Goal: Transaction & Acquisition: Purchase product/service

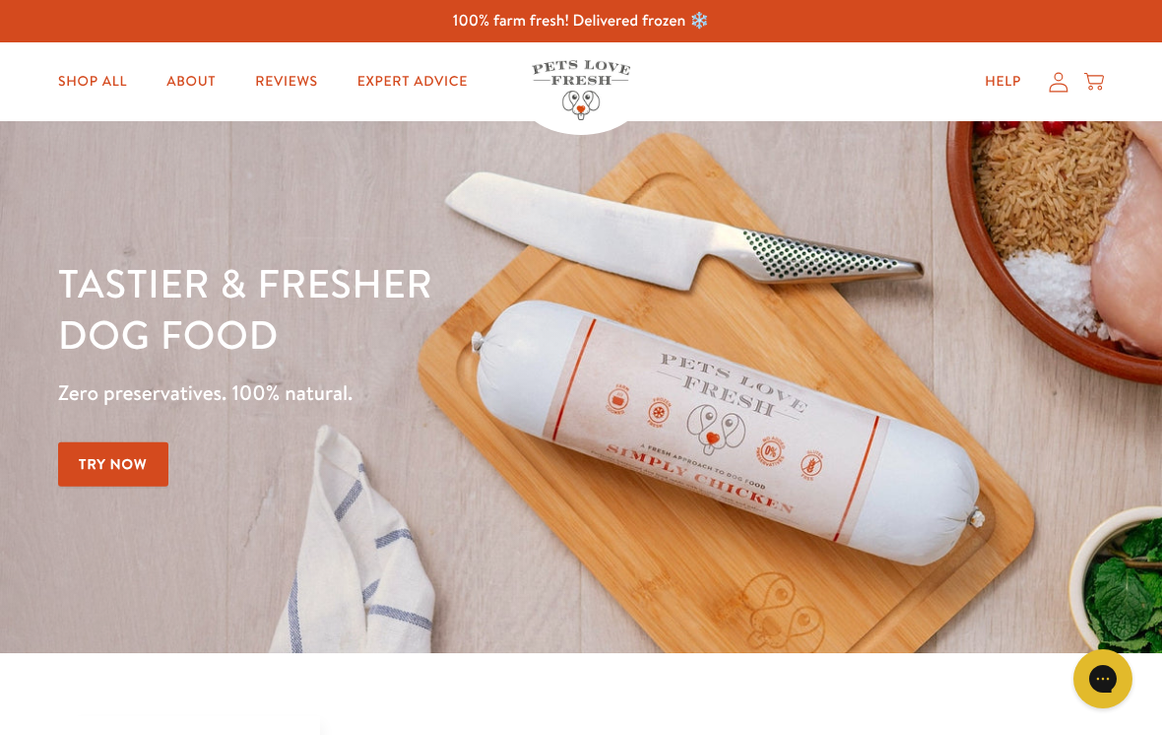
click at [102, 90] on link "Shop All" at bounding box center [92, 81] width 100 height 39
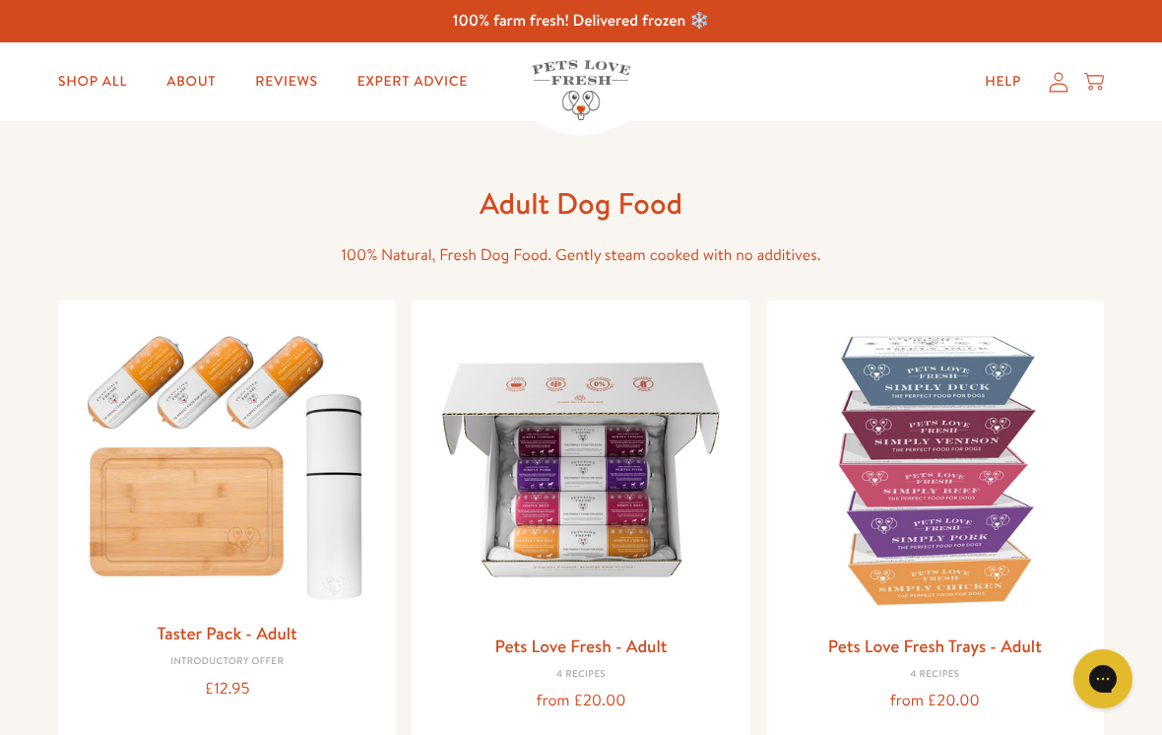
click at [611, 410] on img at bounding box center [580, 469] width 306 height 306
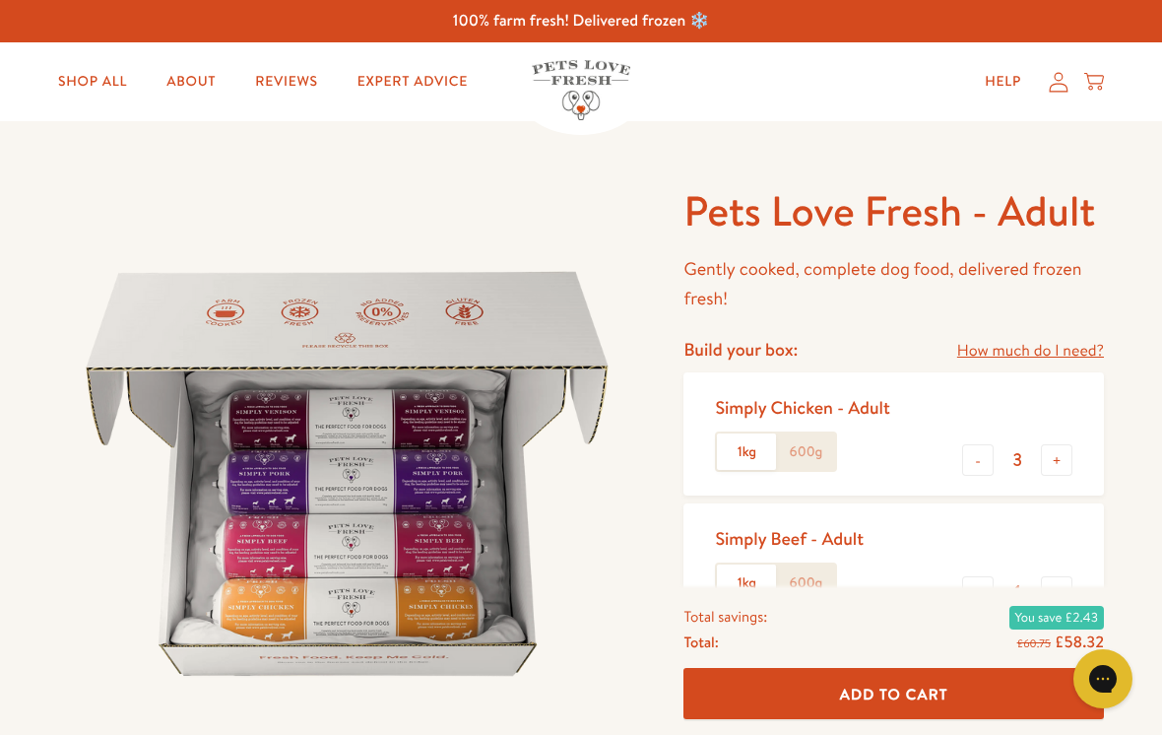
click at [99, 81] on link "Shop All" at bounding box center [92, 81] width 100 height 39
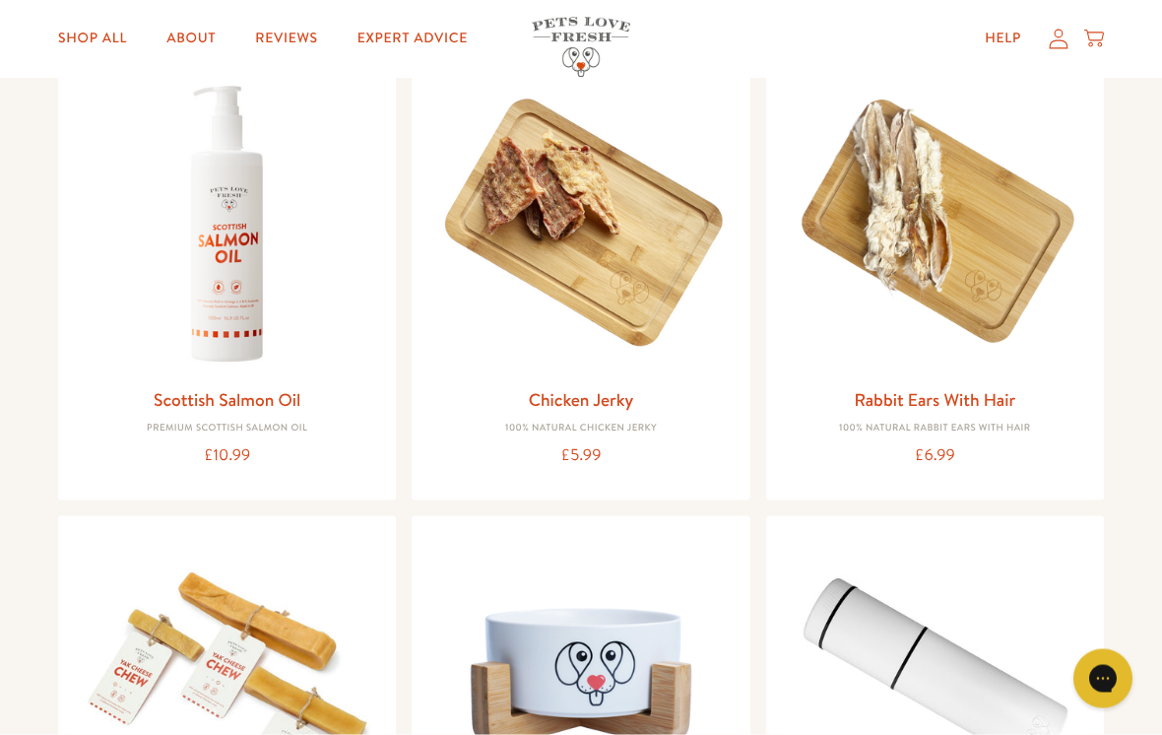
scroll to position [1433, 0]
click at [235, 299] on img at bounding box center [227, 223] width 306 height 306
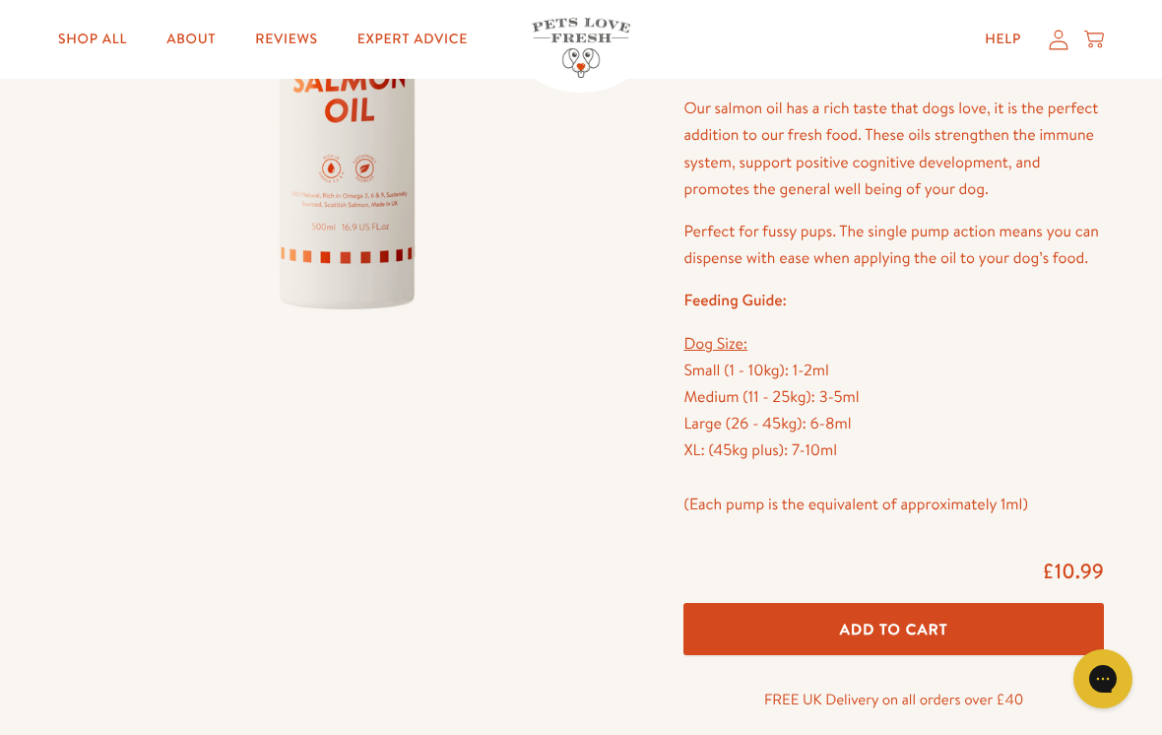
scroll to position [424, 0]
click at [908, 619] on span "Add To Cart" at bounding box center [894, 629] width 108 height 21
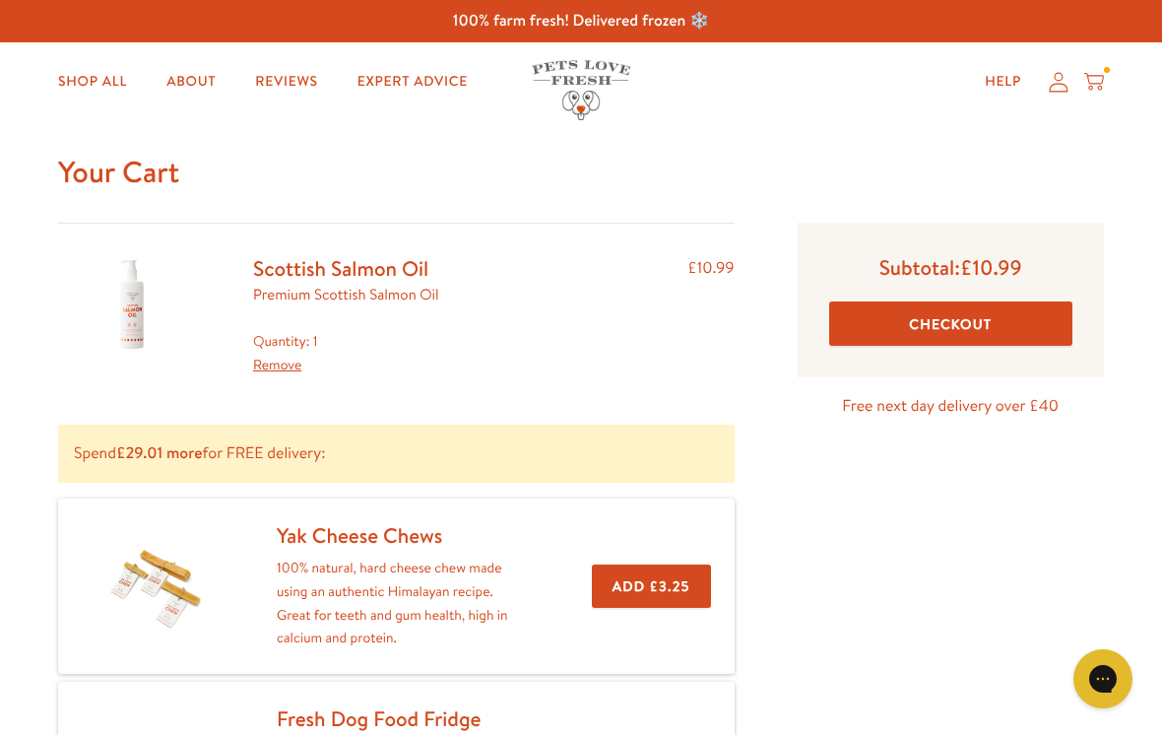
click at [332, 342] on div "Quantity: 1 Remove" at bounding box center [346, 353] width 186 height 47
click at [306, 323] on div "Scottish Salmon Oil Premium Scottish Salmon Oil Quantity: 1 Remove" at bounding box center [346, 315] width 218 height 121
click at [288, 337] on div "Quantity: 1 Remove" at bounding box center [346, 353] width 186 height 47
click at [305, 317] on div "Scottish Salmon Oil Premium Scottish Salmon Oil" at bounding box center [346, 288] width 186 height 67
click at [325, 332] on div "Quantity: 1 Remove" at bounding box center [346, 353] width 186 height 47
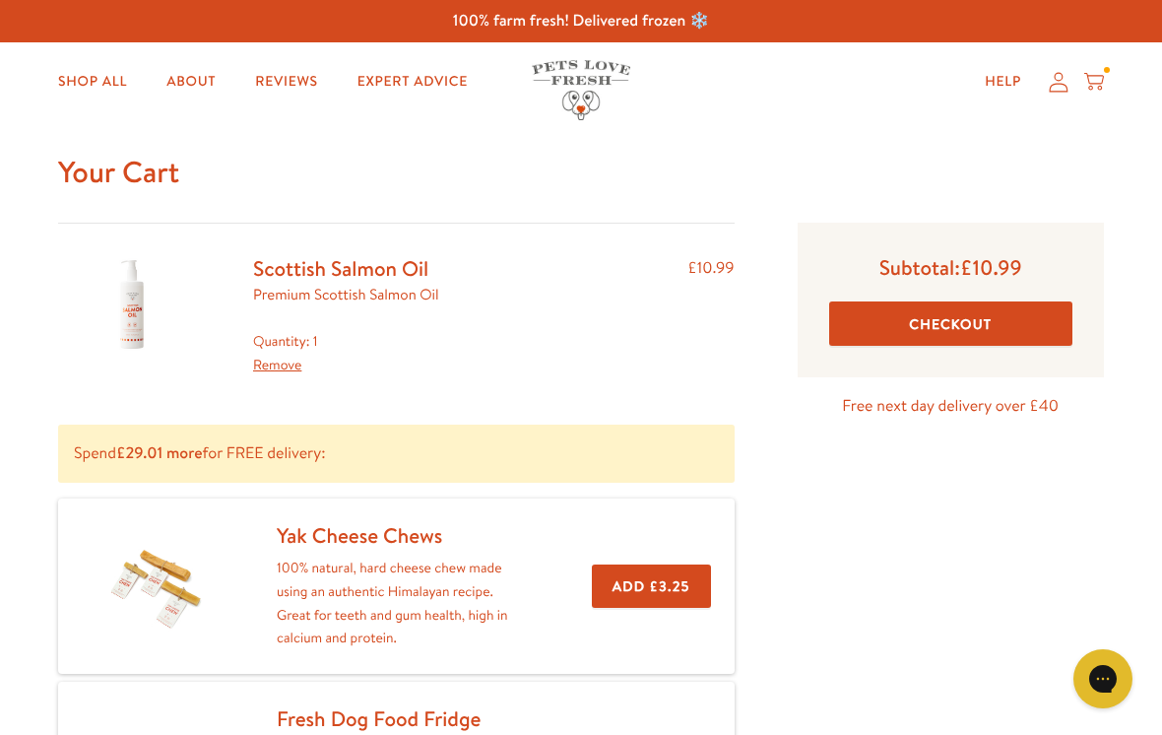
click at [388, 265] on link "Scottish Salmon Oil" at bounding box center [340, 268] width 175 height 29
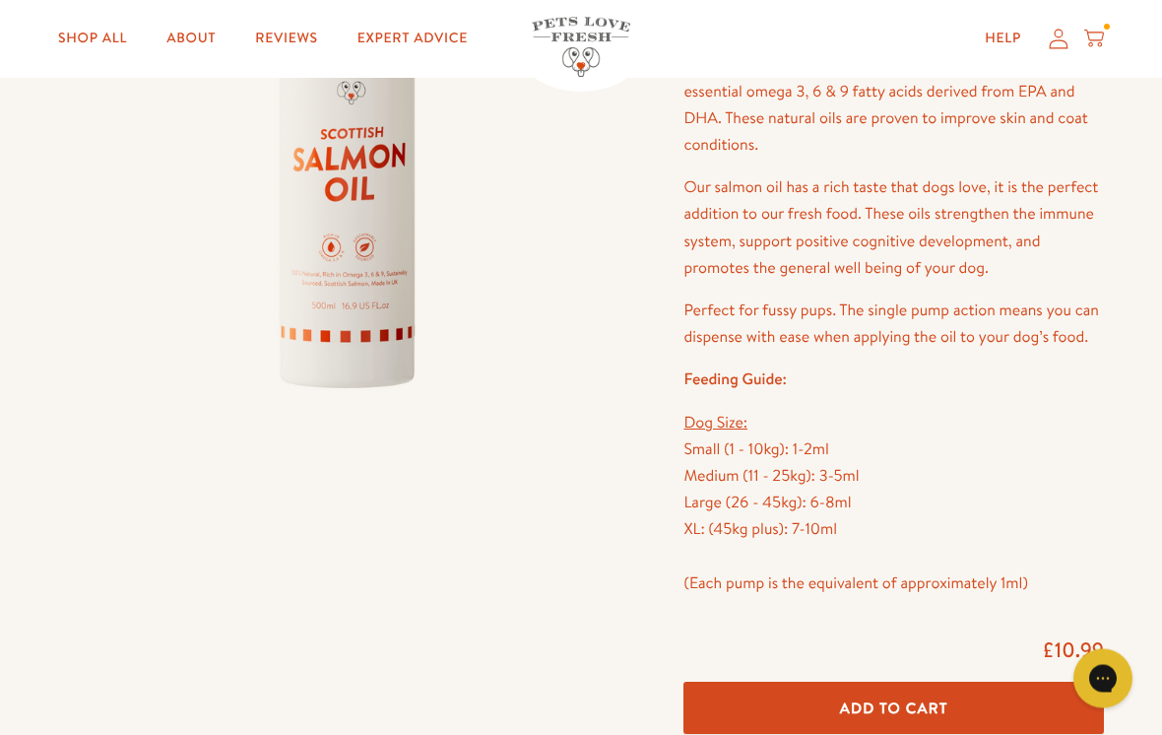
scroll to position [334, 0]
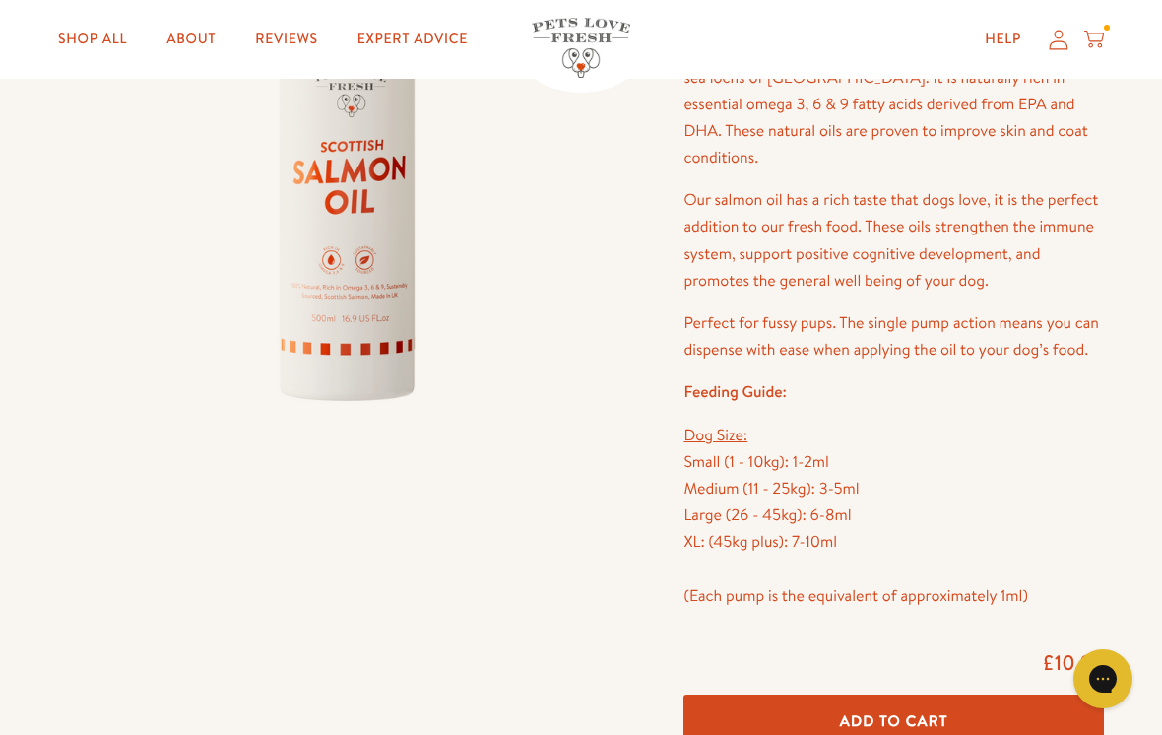
click at [932, 702] on button "Add To Cart" at bounding box center [893, 720] width 420 height 52
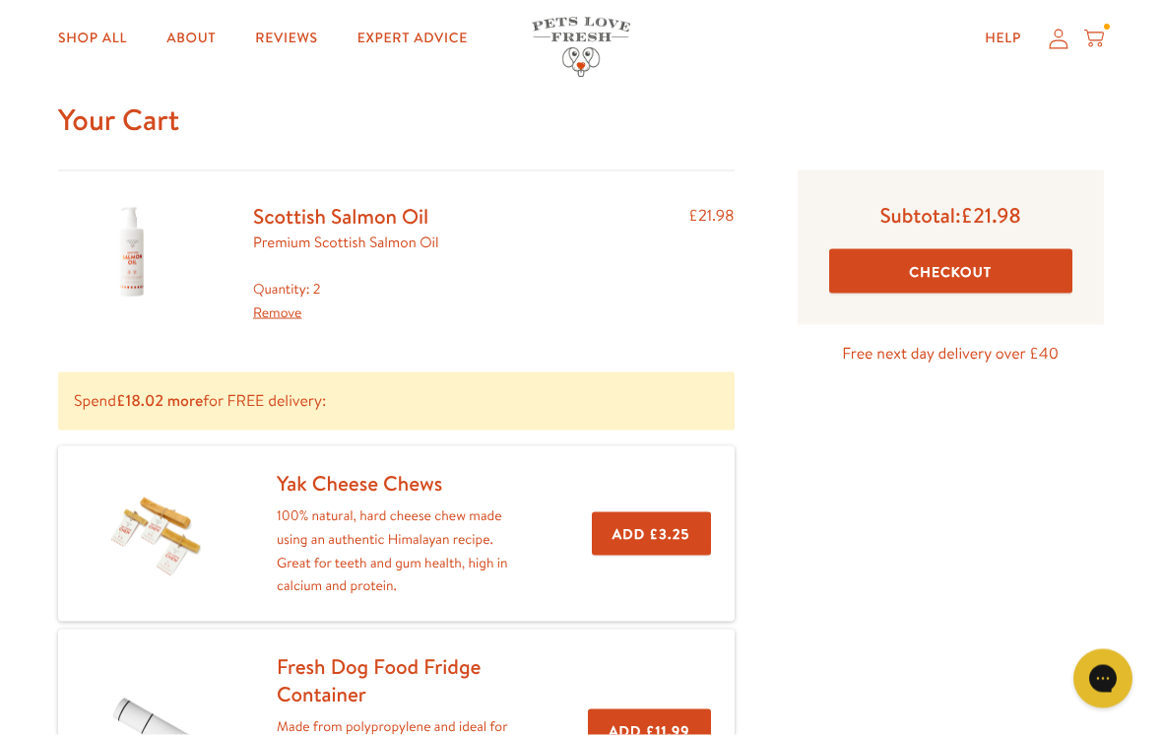
scroll to position [18, 0]
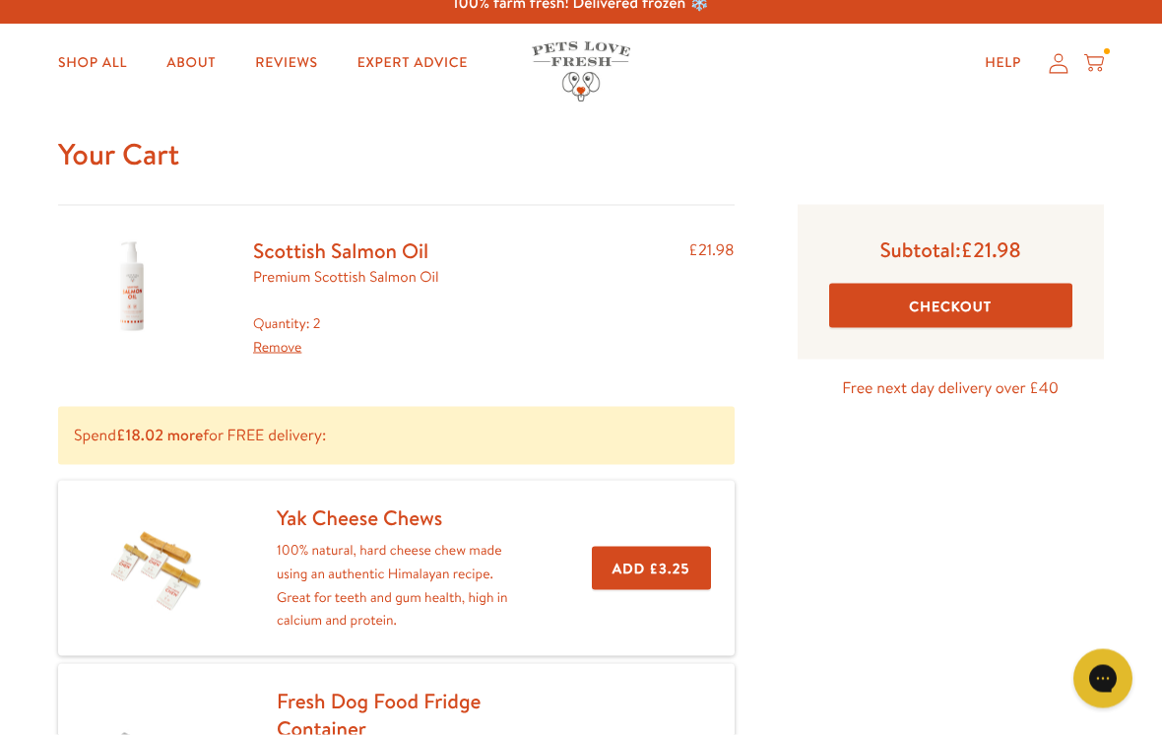
click at [669, 566] on button "Add £3.25" at bounding box center [651, 568] width 119 height 44
